Goal: Book appointment/travel/reservation

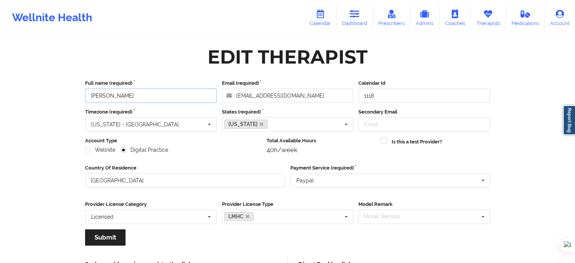
drag, startPoint x: 156, startPoint y: 96, endPoint x: 33, endPoint y: 99, distance: 123.3
click at [36, 98] on div "Wellnite Health Calendar Dashboard Prescribers Admins Coaches Therapists Medica…" at bounding box center [287, 154] width 575 height 308
click at [308, 97] on input "cletescienceanddeliverance@gmail.com" at bounding box center [288, 95] width 132 height 14
click at [319, 95] on input "cletescienceanddeliverance@gmail.com" at bounding box center [288, 95] width 132 height 14
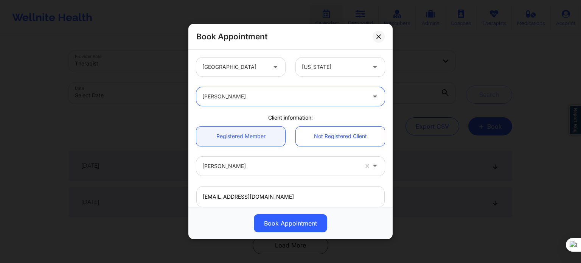
click at [377, 36] on icon at bounding box center [378, 36] width 5 height 5
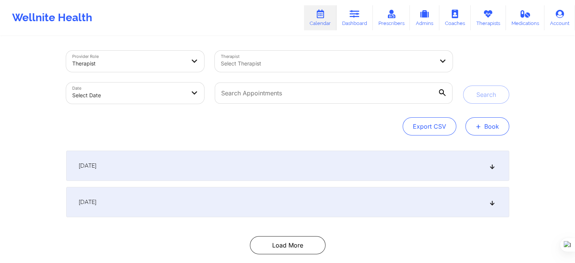
click at [481, 124] on span "+" at bounding box center [479, 126] width 6 height 4
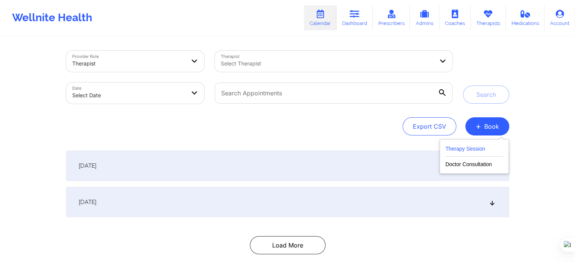
click at [448, 147] on button "Therapy Session" at bounding box center [474, 150] width 58 height 12
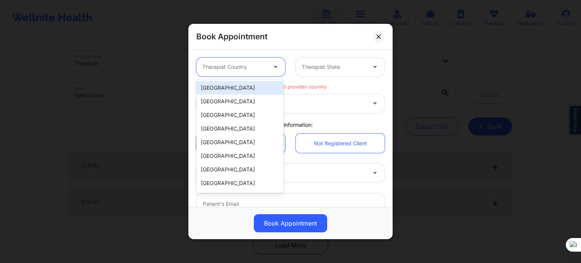
click at [248, 73] on div "Therapist Country" at bounding box center [231, 66] width 71 height 19
click at [243, 90] on div "[GEOGRAPHIC_DATA]" at bounding box center [239, 88] width 87 height 14
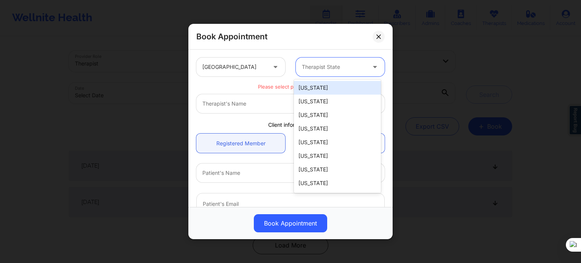
click at [318, 65] on div at bounding box center [334, 66] width 64 height 9
type input "new"
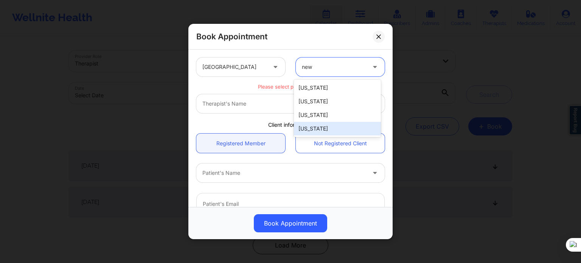
click at [324, 130] on div "[US_STATE]" at bounding box center [337, 129] width 87 height 14
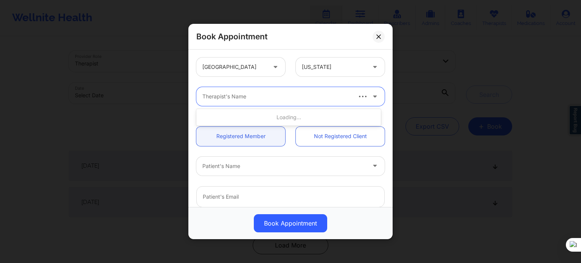
click at [248, 95] on div at bounding box center [276, 96] width 148 height 9
paste input "[PERSON_NAME]"
type input "[PERSON_NAME]"
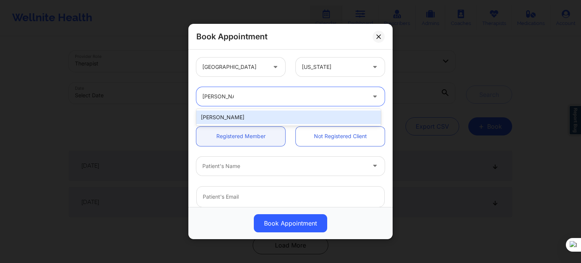
click at [236, 118] on div "[PERSON_NAME]" at bounding box center [288, 117] width 184 height 14
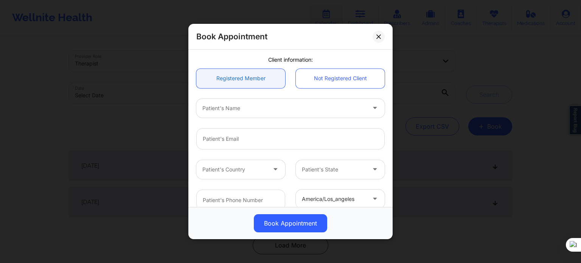
scroll to position [76, 0]
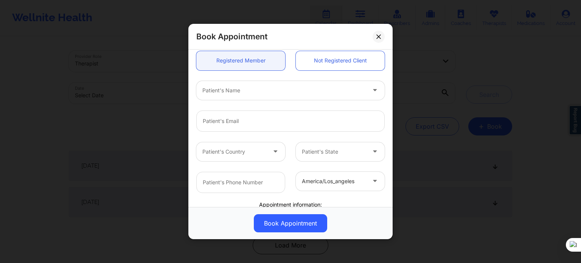
click at [240, 93] on div at bounding box center [283, 90] width 163 height 9
paste input "[PERSON_NAME]"
type input "[PERSON_NAME]"
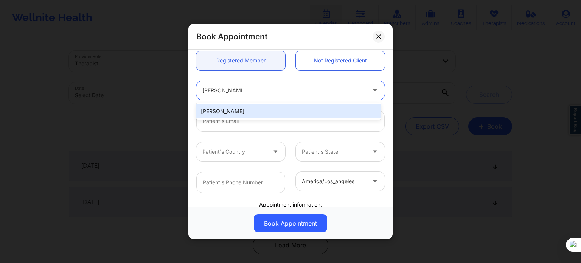
click at [258, 114] on div "[PERSON_NAME]" at bounding box center [288, 111] width 184 height 14
type input "[EMAIL_ADDRESS][DOMAIN_NAME]"
type input "[PHONE_NUMBER]"
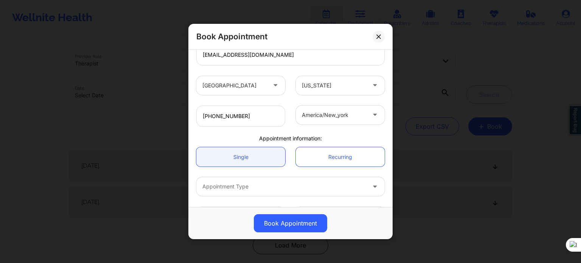
scroll to position [168, 0]
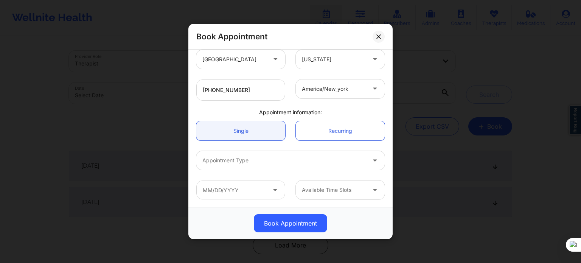
click at [256, 158] on div at bounding box center [283, 160] width 163 height 9
click at [277, 168] on div "Appointment Type" at bounding box center [281, 160] width 170 height 19
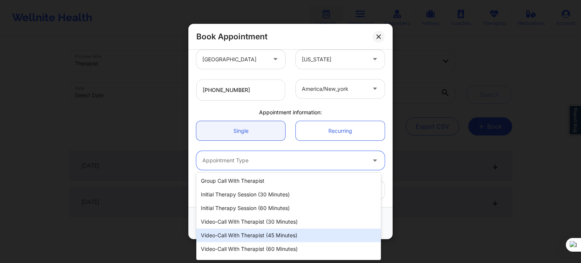
click at [268, 232] on div "Video-Call with Therapist (45 minutes)" at bounding box center [288, 235] width 184 height 14
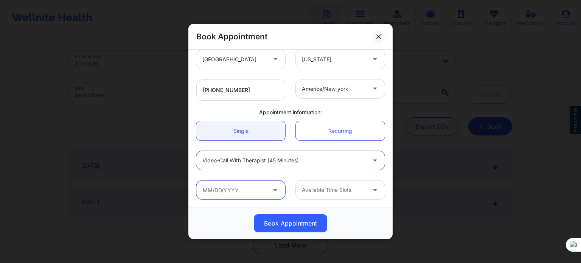
click at [244, 193] on input "text" at bounding box center [240, 189] width 89 height 19
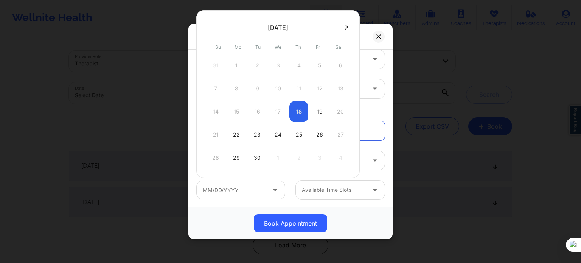
click at [297, 116] on div "14 15 16 17 18 19 20" at bounding box center [278, 111] width 144 height 21
click at [301, 113] on div "14 15 16 17 18 19 20" at bounding box center [278, 111] width 144 height 21
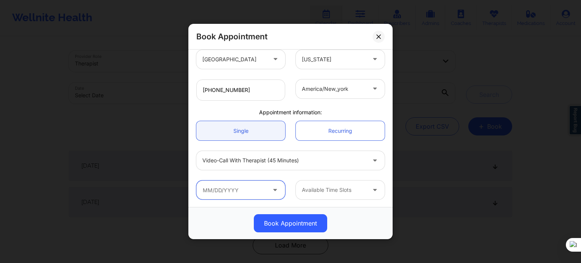
click at [250, 188] on input "text" at bounding box center [240, 189] width 89 height 19
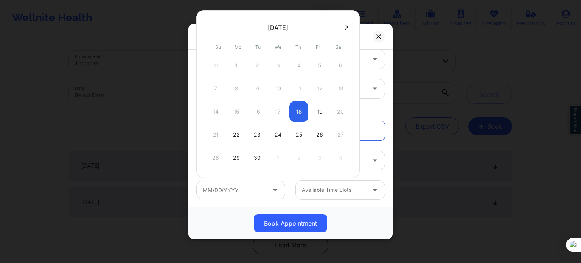
click at [297, 107] on div "14 15 16 17 18 19 20" at bounding box center [278, 111] width 144 height 21
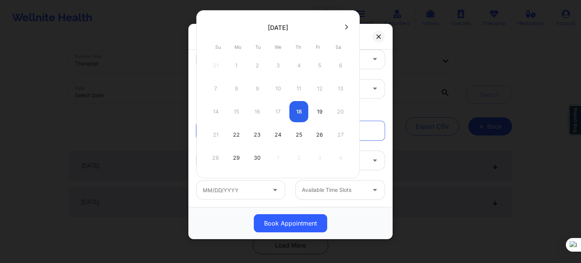
click at [297, 107] on div "14 15 16 17 18 19 20" at bounding box center [278, 111] width 144 height 21
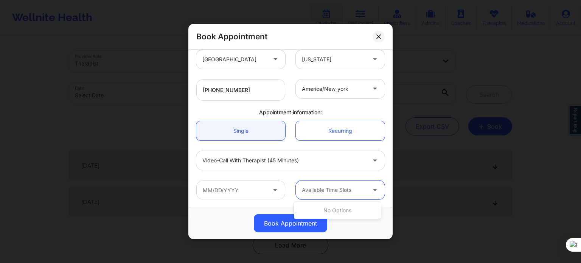
click at [317, 192] on div at bounding box center [334, 189] width 64 height 9
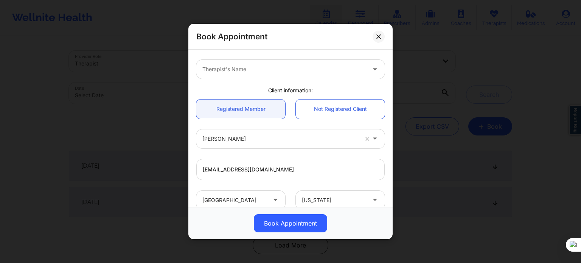
scroll to position [0, 0]
